Goal: Information Seeking & Learning: Learn about a topic

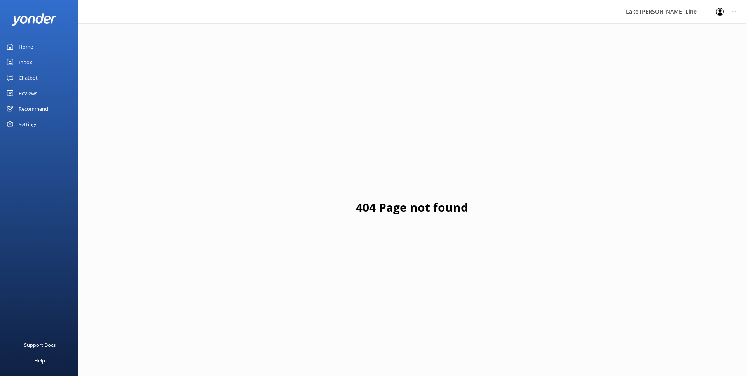
click at [33, 74] on div "Chatbot" at bounding box center [28, 78] width 19 height 16
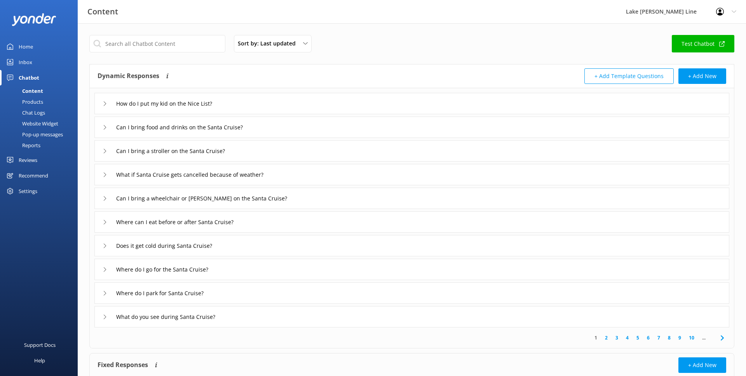
click at [37, 111] on div "Chat Logs" at bounding box center [25, 112] width 40 height 11
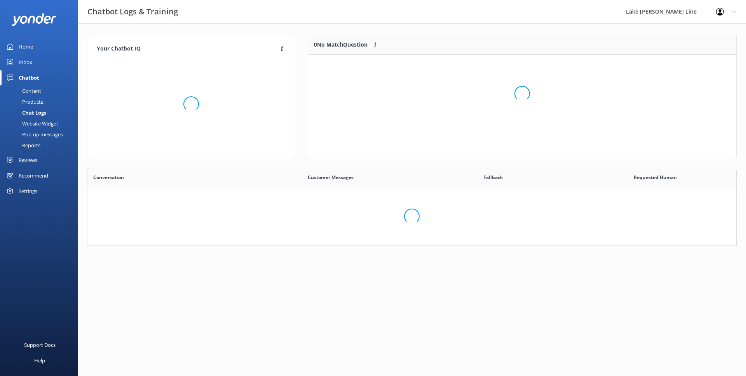
scroll to position [272, 649]
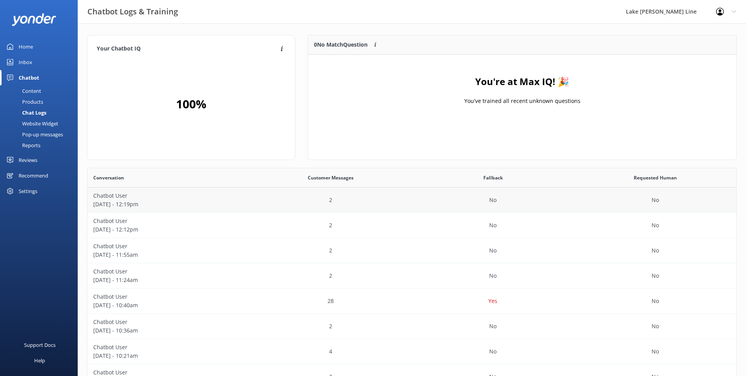
click at [185, 209] on div "Chatbot User [DATE] - 12:19pm" at bounding box center [168, 200] width 162 height 25
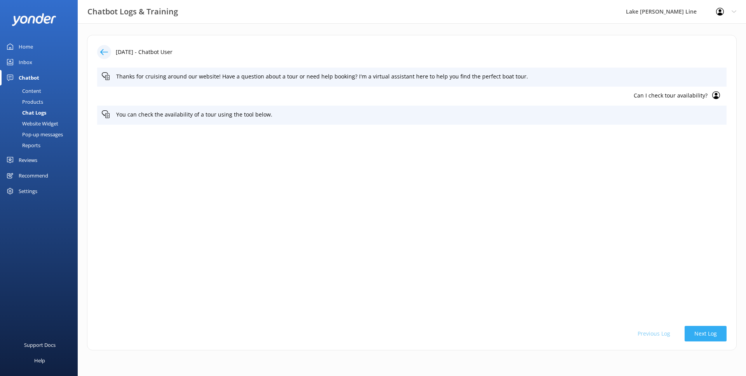
click at [721, 336] on button "Next Log" at bounding box center [705, 334] width 42 height 16
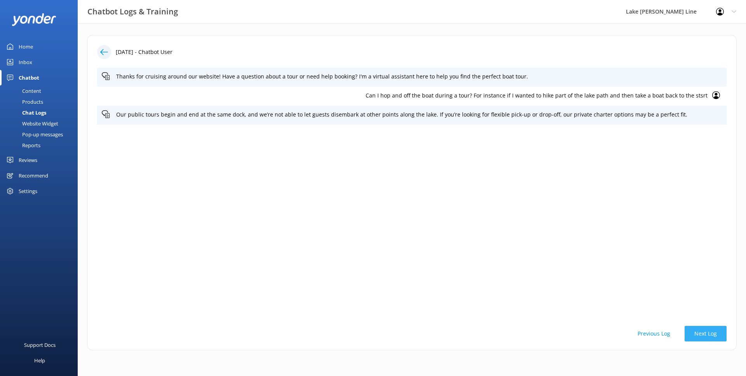
click at [721, 336] on button "Next Log" at bounding box center [705, 334] width 42 height 16
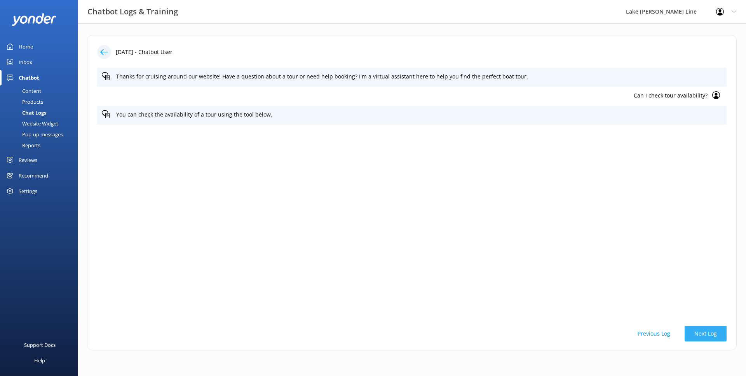
click at [721, 336] on button "Next Log" at bounding box center [705, 334] width 42 height 16
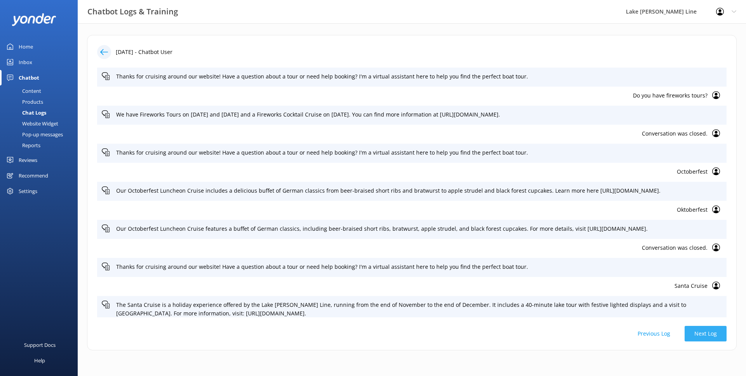
click at [721, 336] on button "Next Log" at bounding box center [705, 334] width 42 height 16
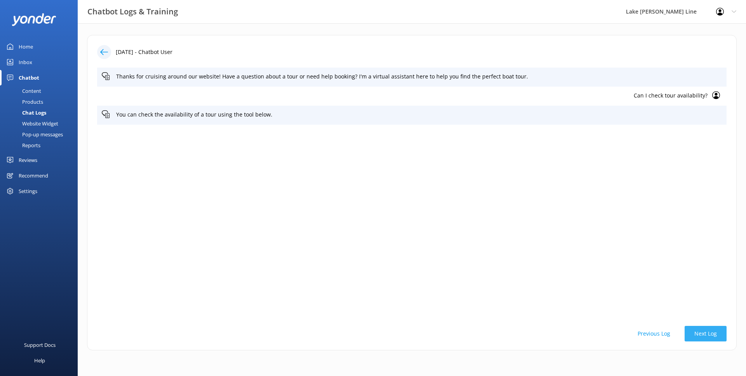
click at [721, 336] on button "Next Log" at bounding box center [705, 334] width 42 height 16
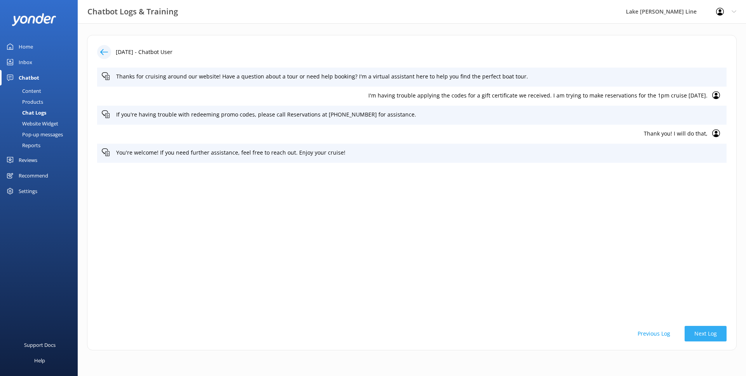
click at [721, 336] on button "Next Log" at bounding box center [705, 334] width 42 height 16
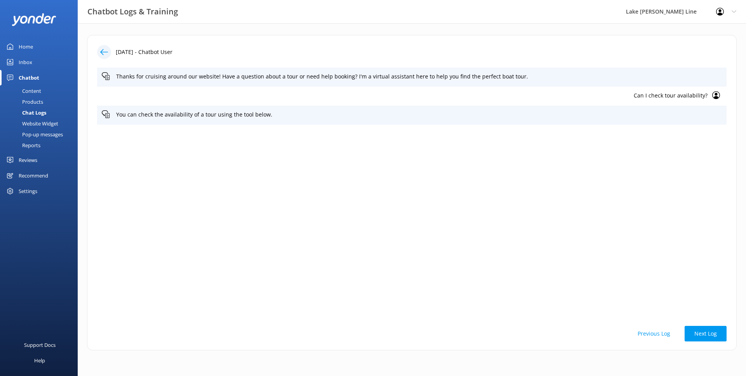
click at [102, 50] on icon at bounding box center [104, 52] width 8 height 8
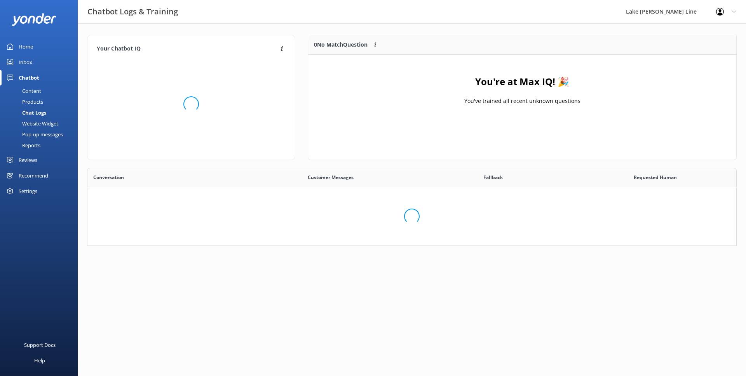
scroll to position [272, 649]
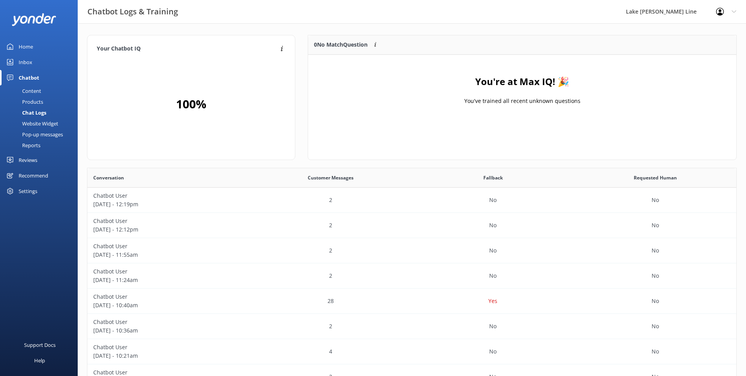
click at [53, 89] on link "Content" at bounding box center [41, 90] width 73 height 11
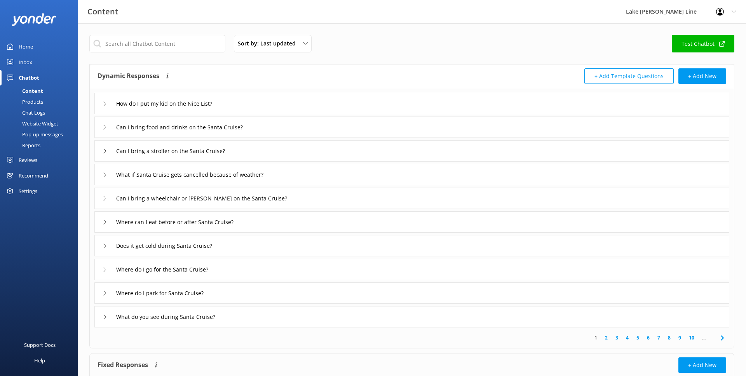
click at [53, 42] on link "Home" at bounding box center [39, 47] width 78 height 16
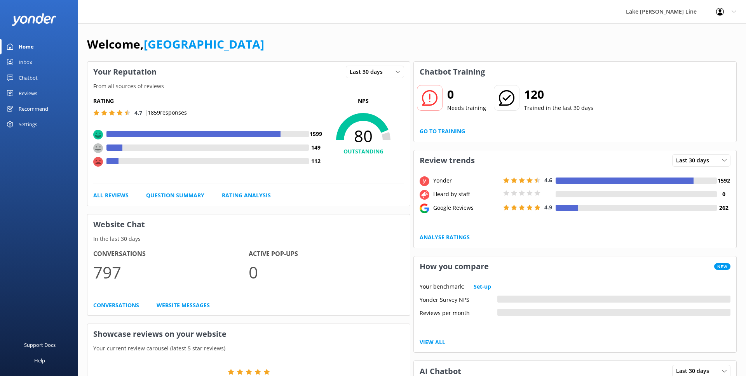
click at [23, 41] on div "Home" at bounding box center [26, 47] width 15 height 16
click at [23, 50] on div "Home" at bounding box center [26, 47] width 15 height 16
click at [24, 54] on div "Home" at bounding box center [26, 47] width 15 height 16
click at [25, 54] on div "Inbox" at bounding box center [26, 62] width 14 height 16
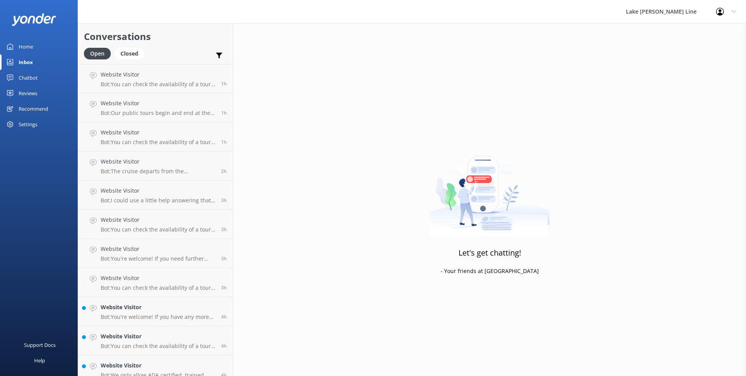
click at [28, 72] on div "Chatbot" at bounding box center [28, 78] width 19 height 16
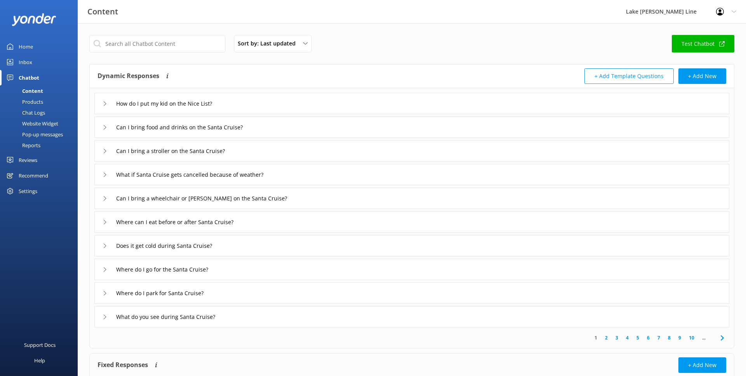
click at [22, 47] on div "Home" at bounding box center [26, 47] width 14 height 16
